Goal: Complete application form

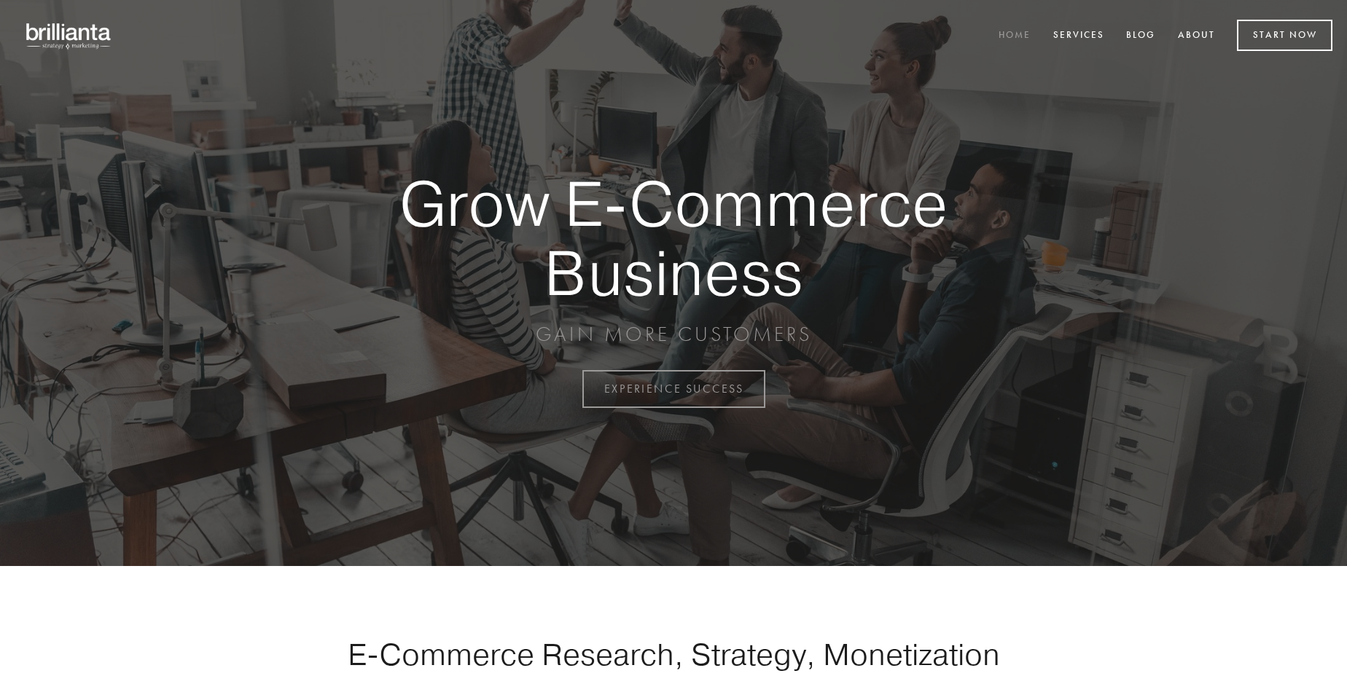
scroll to position [3820, 0]
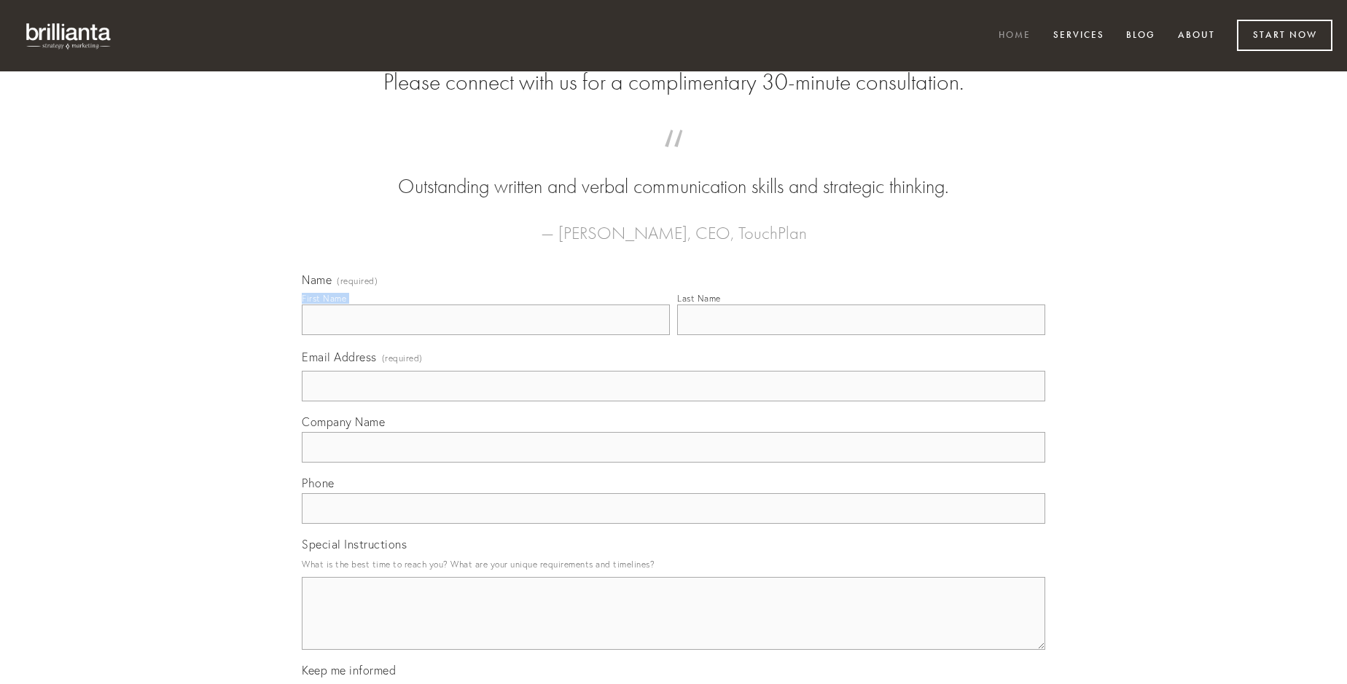
type input "[PERSON_NAME]"
click at [861, 335] on input "Last Name" at bounding box center [861, 320] width 368 height 31
type input "[PERSON_NAME]"
click at [673, 402] on input "Email Address (required)" at bounding box center [673, 386] width 743 height 31
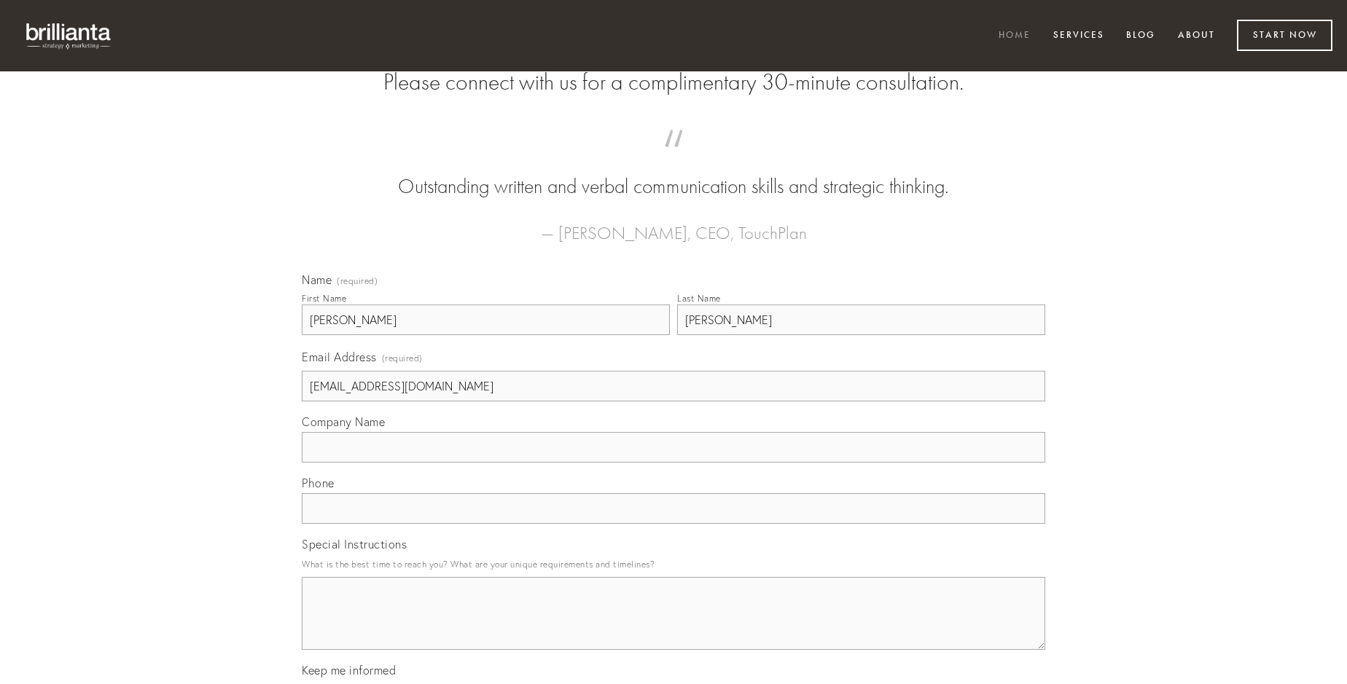
type input "[EMAIL_ADDRESS][DOMAIN_NAME]"
click at [673, 463] on input "Company Name" at bounding box center [673, 447] width 743 height 31
type input "admoneo"
click at [673, 524] on input "text" at bounding box center [673, 508] width 743 height 31
click at [673, 627] on textarea "Special Instructions" at bounding box center [673, 613] width 743 height 73
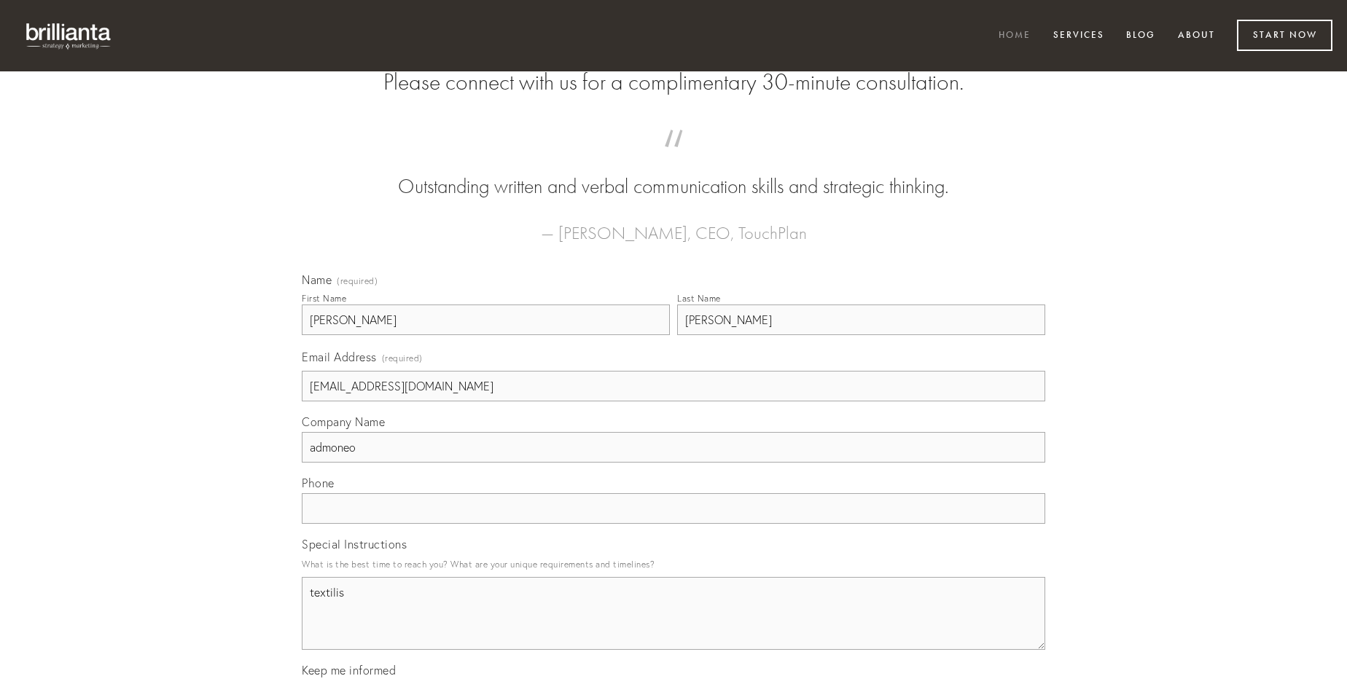
type textarea "textilis"
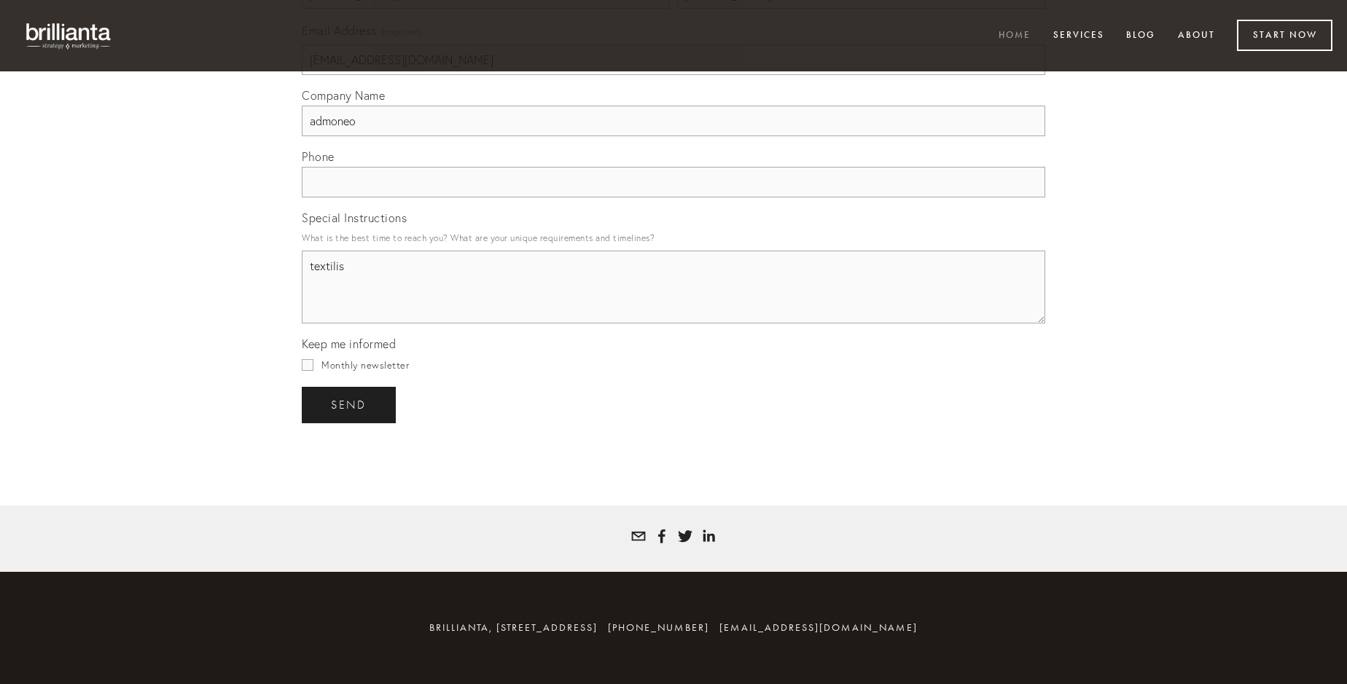
click at [350, 404] on span "send" at bounding box center [349, 405] width 36 height 13
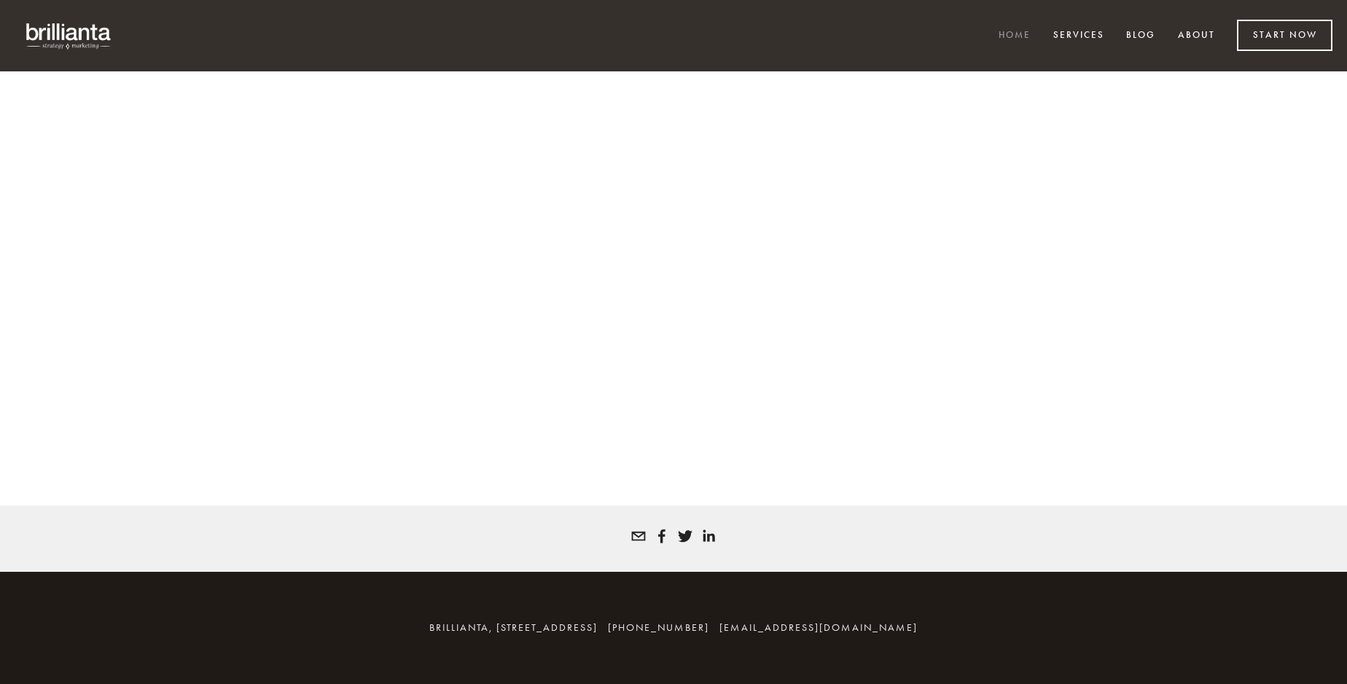
scroll to position [3800, 0]
